Goal: Task Accomplishment & Management: Use online tool/utility

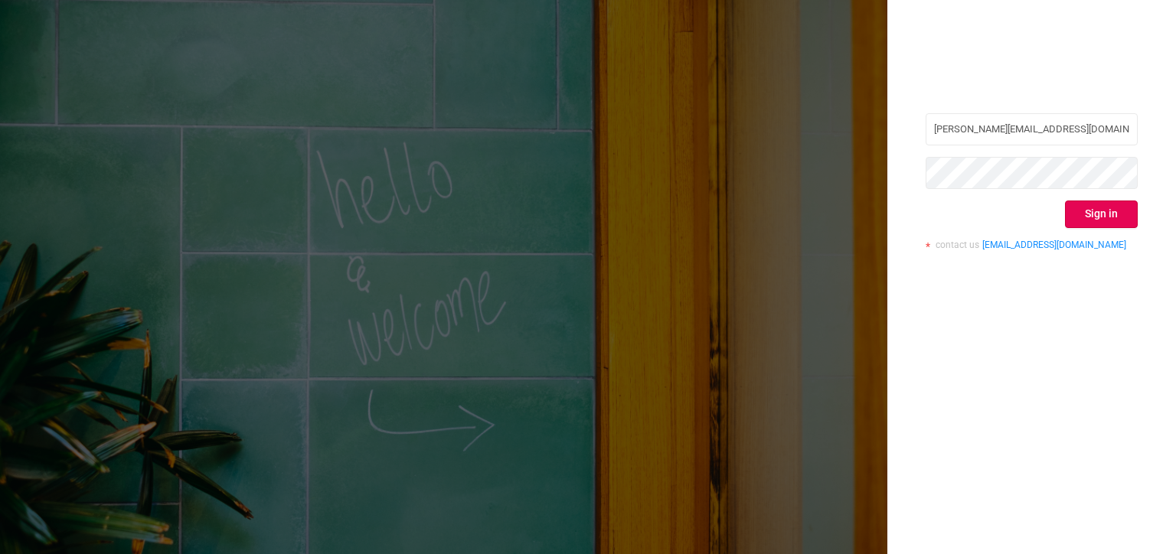
click at [1131, 214] on button "Sign in" at bounding box center [1101, 215] width 73 height 28
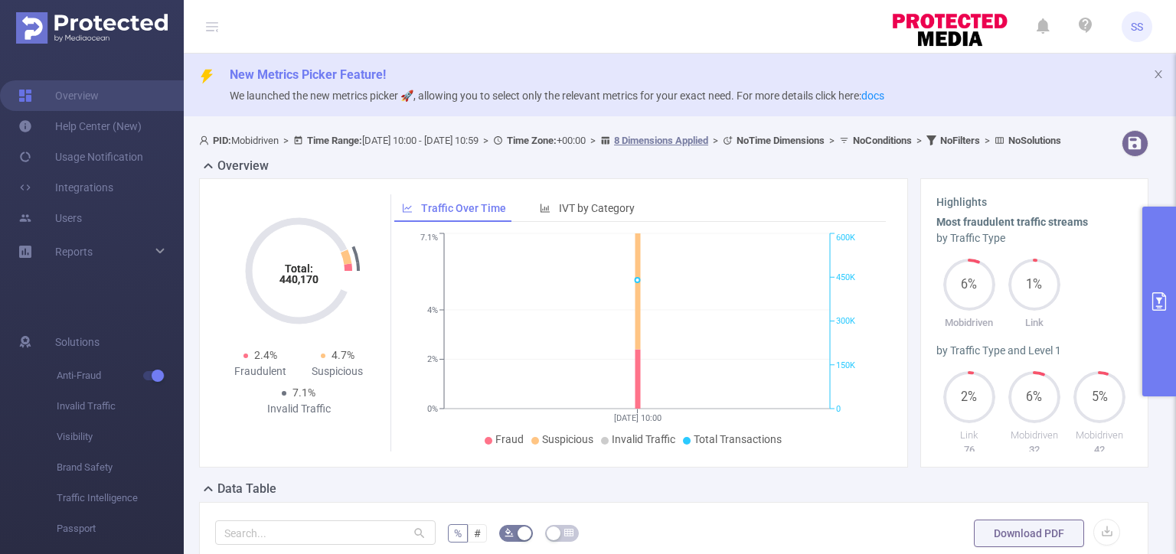
click at [1171, 256] on button "primary" at bounding box center [1160, 302] width 34 height 190
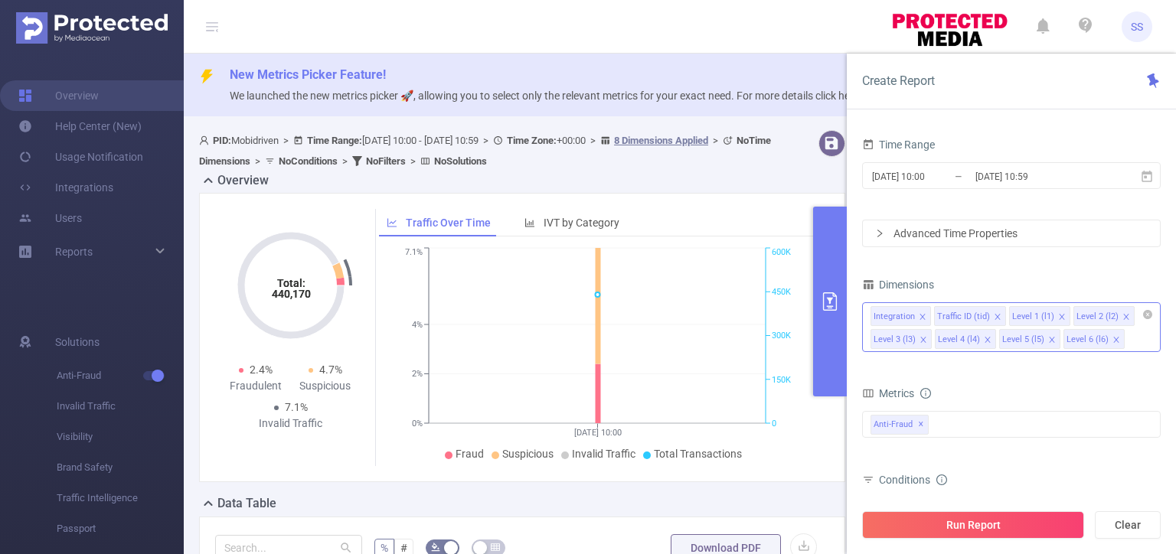
click at [919, 315] on icon "icon: close" at bounding box center [923, 317] width 8 height 8
click at [995, 315] on icon "icon: close" at bounding box center [999, 317] width 8 height 8
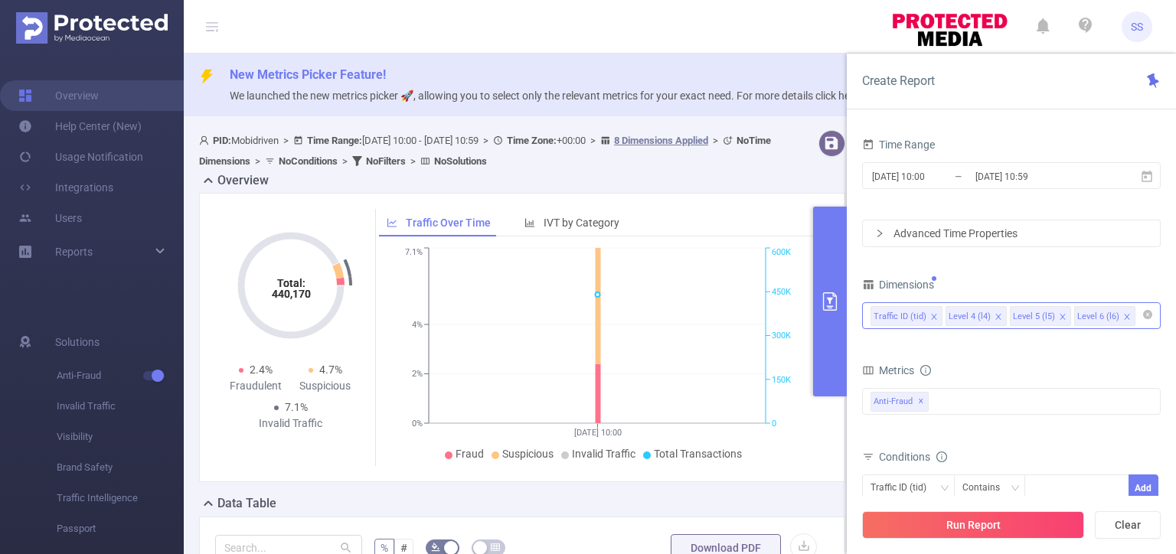
click at [995, 315] on icon "icon: close" at bounding box center [999, 317] width 8 height 8
click at [919, 181] on input "[DATE] 10:00" at bounding box center [933, 176] width 124 height 21
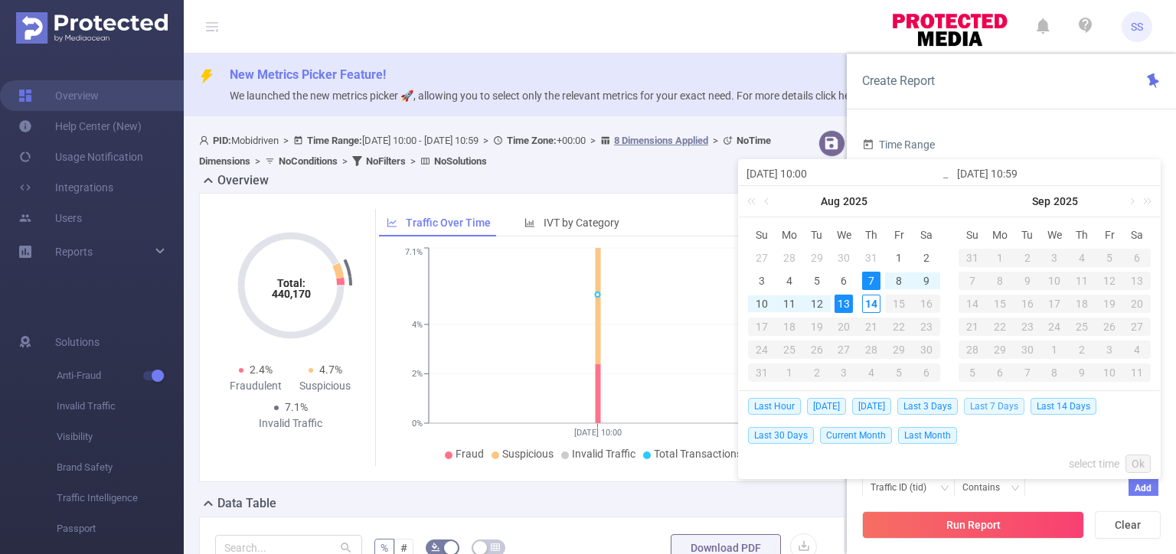
click at [1002, 409] on span "Last 7 Days" at bounding box center [994, 406] width 61 height 17
type input "[DATE] 00:00"
type input "[DATE] 23:59"
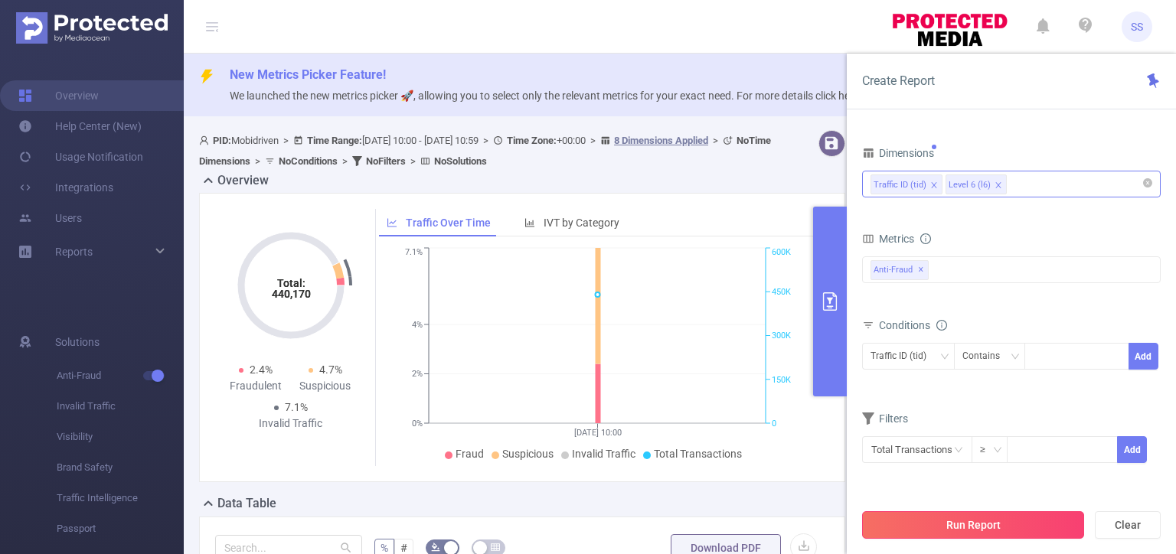
click at [1006, 529] on button "Run Report" at bounding box center [973, 526] width 222 height 28
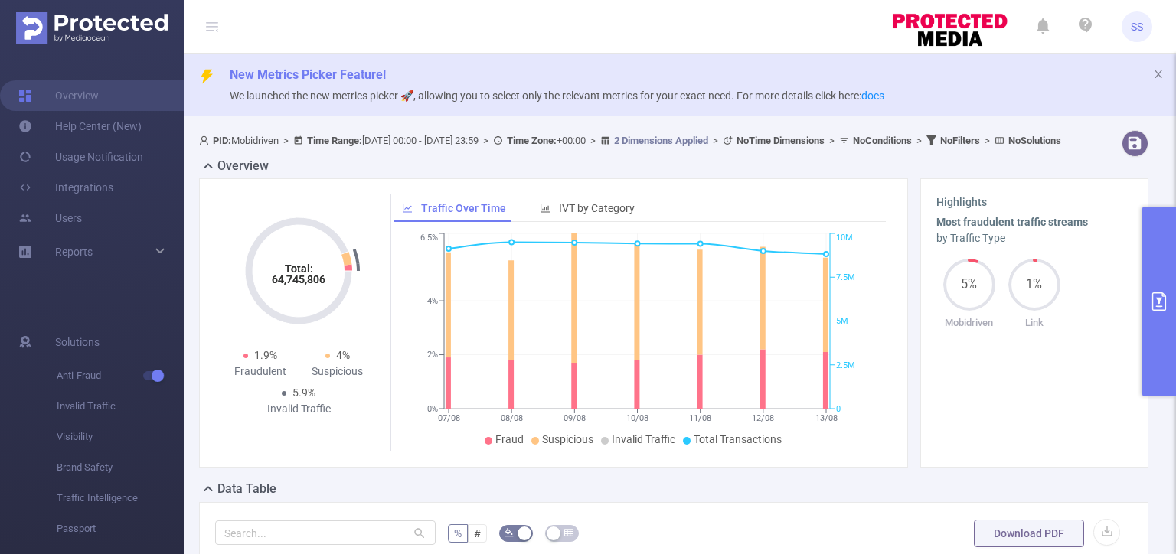
click at [1176, 353] on button "primary" at bounding box center [1160, 302] width 34 height 190
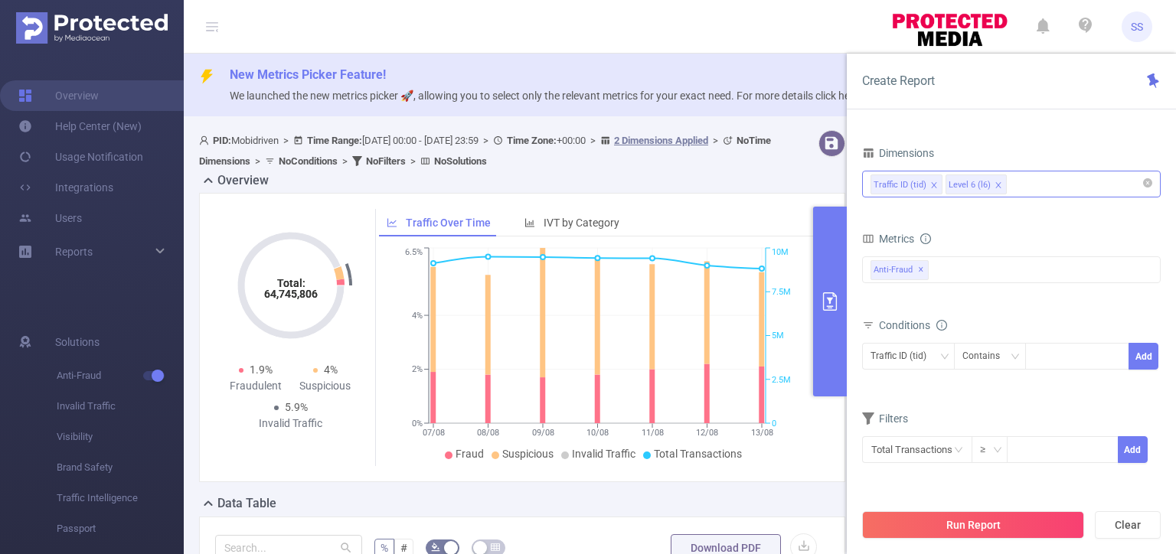
click at [1061, 370] on div "Traffic ID (tid) Contains Add" at bounding box center [1011, 360] width 299 height 34
click at [1068, 361] on div at bounding box center [1077, 356] width 88 height 25
type input "щ"
type input "mobi"
click at [1153, 371] on div "Traffic ID (tid) Contains mobi Add" at bounding box center [1011, 360] width 299 height 34
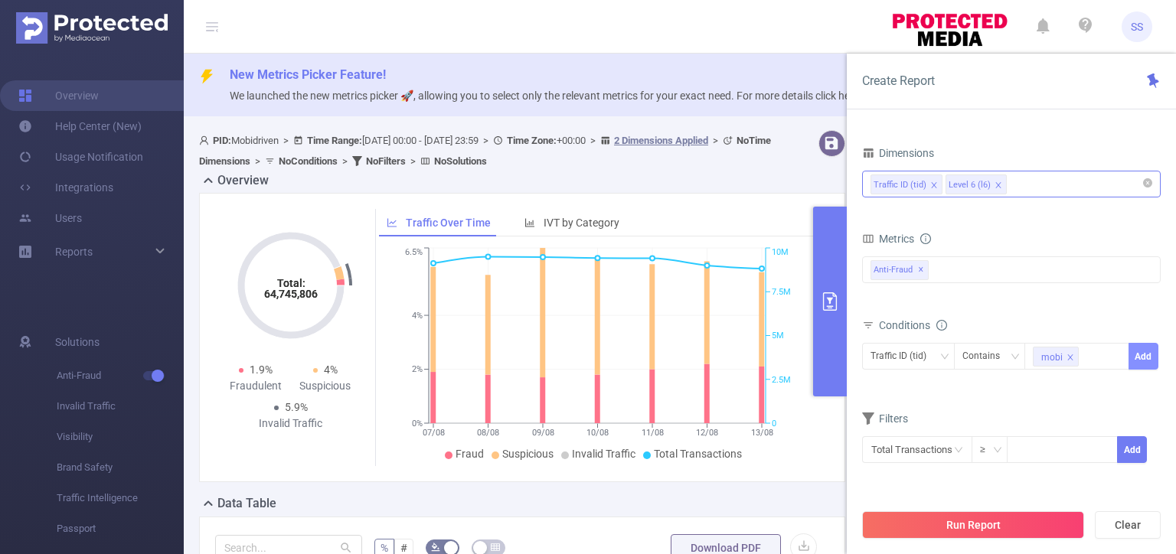
click at [1149, 355] on button "Add" at bounding box center [1144, 356] width 30 height 27
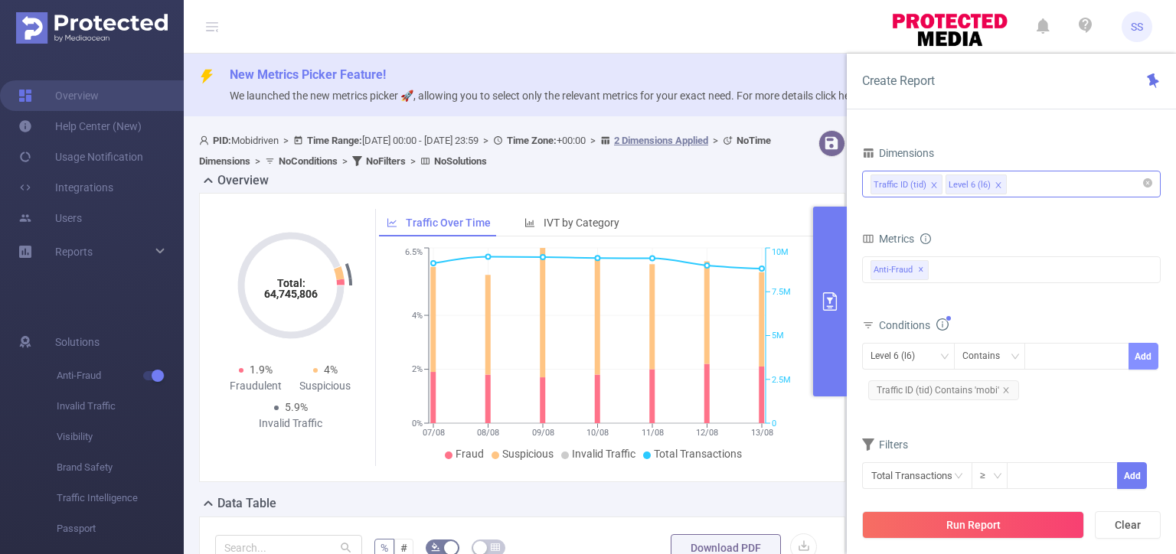
click at [1143, 356] on button "Add" at bounding box center [1144, 356] width 30 height 27
click at [970, 418] on icon "icon: close" at bounding box center [973, 417] width 8 height 8
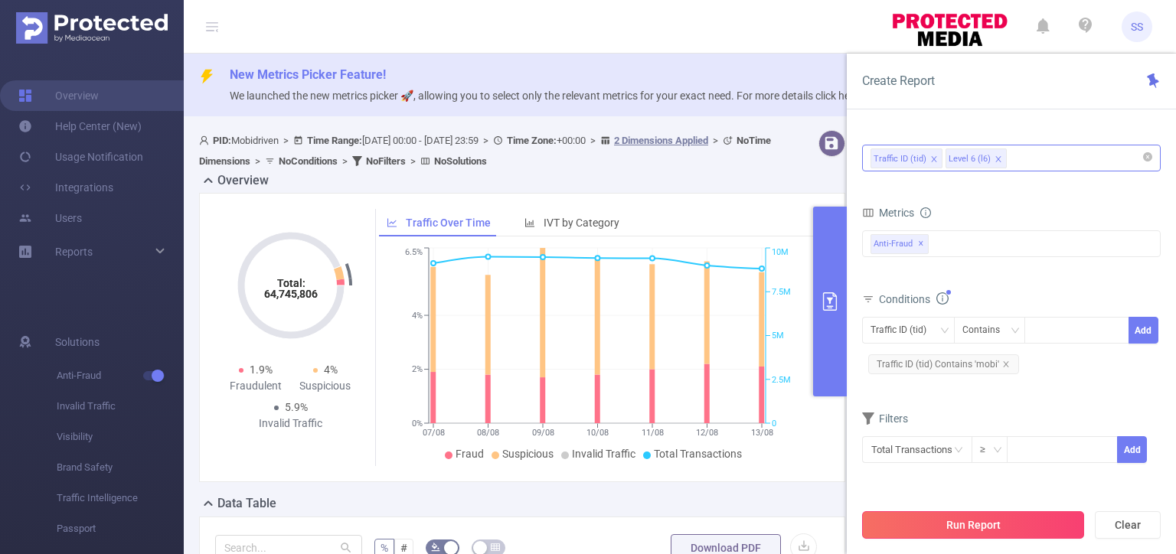
click at [1006, 525] on button "Run Report" at bounding box center [973, 526] width 222 height 28
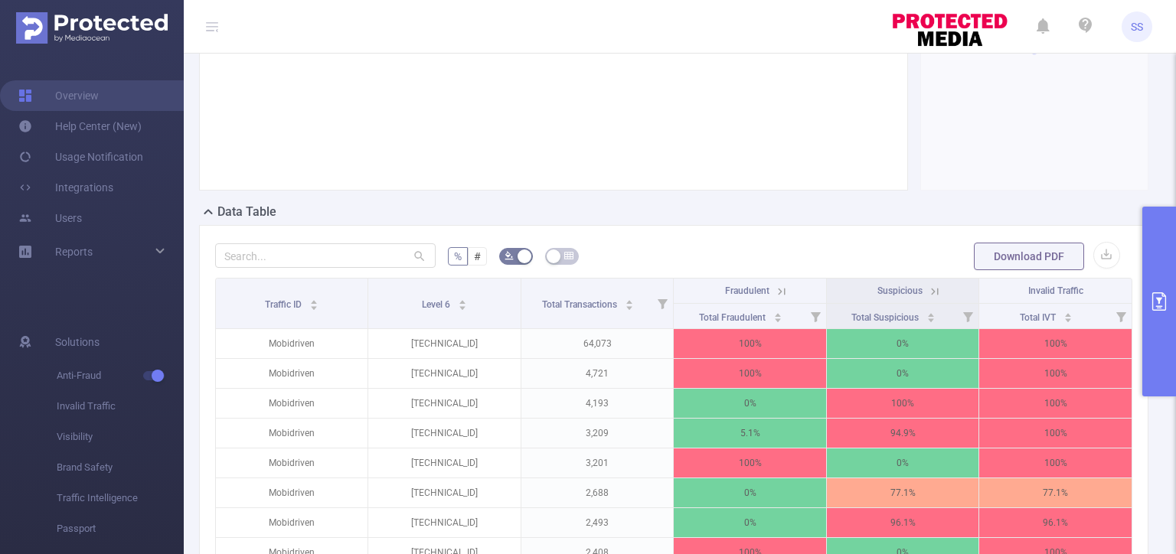
scroll to position [306, 0]
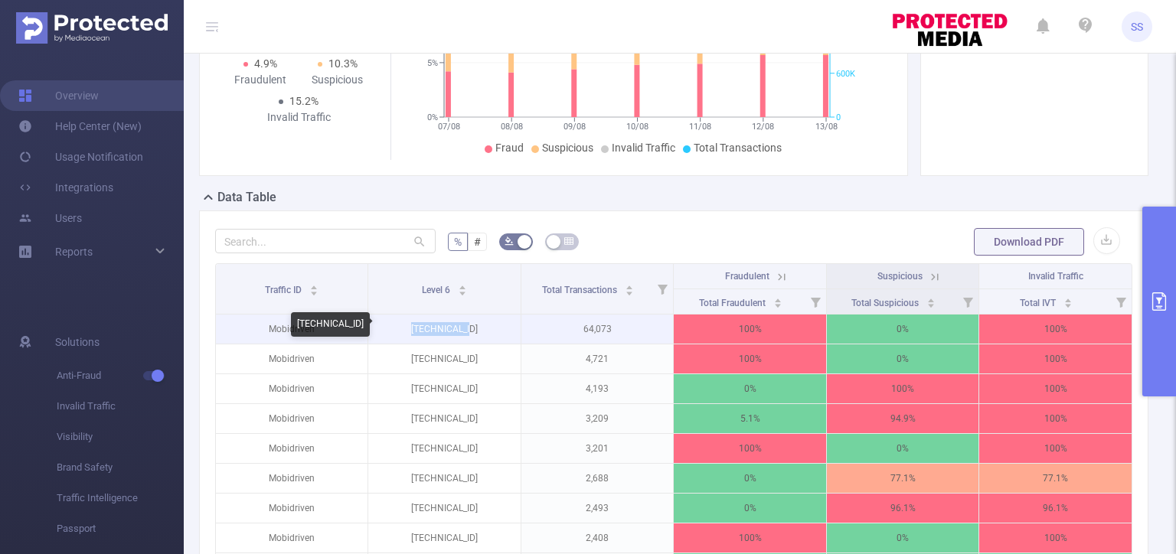
drag, startPoint x: 478, startPoint y: 329, endPoint x: 413, endPoint y: 337, distance: 65.6
click at [413, 337] on p "[TECHNICAL_ID]" at bounding box center [444, 329] width 152 height 29
copy p "[TECHNICAL_ID]"
